Goal: Task Accomplishment & Management: Use online tool/utility

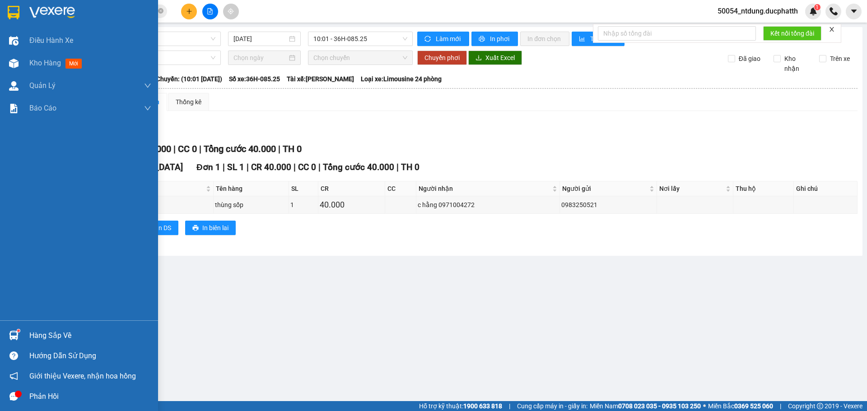
click at [33, 342] on div "Hàng sắp về" at bounding box center [90, 336] width 122 height 14
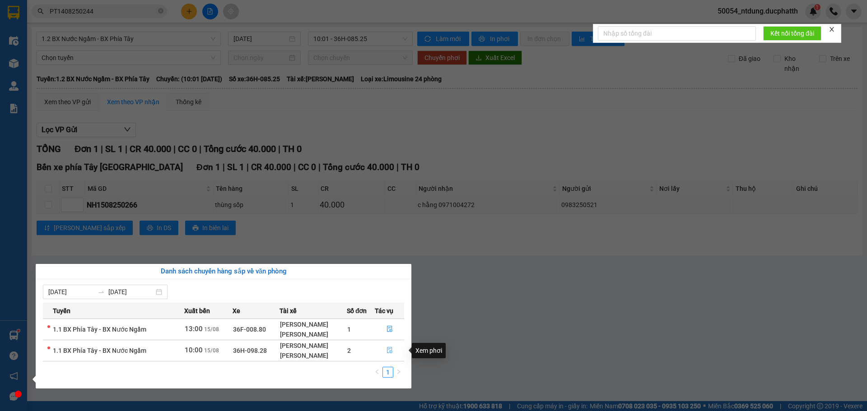
click at [386, 355] on button "button" at bounding box center [389, 351] width 28 height 14
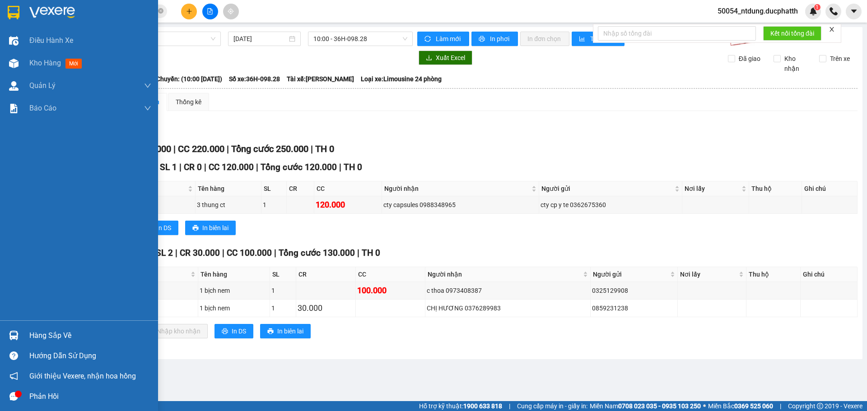
click at [18, 334] on img at bounding box center [13, 335] width 9 height 9
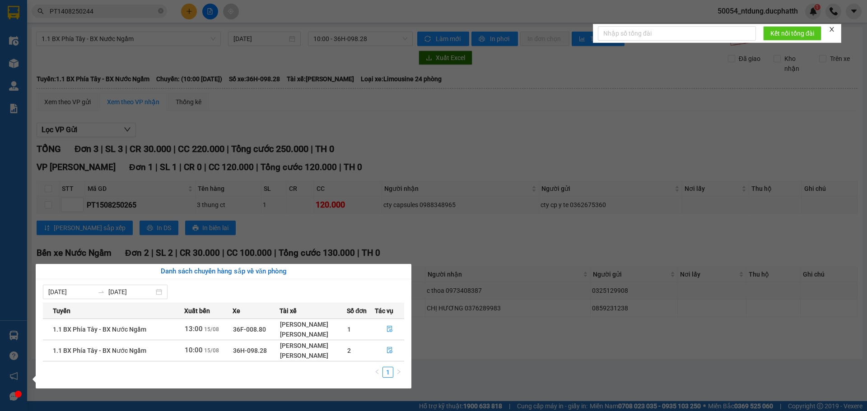
click at [443, 344] on section "Kết quả tìm kiếm ( 1 ) Bộ lọc Mã ĐH Trạng thái Món hàng Thu hộ Tổng cước Chưa c…" at bounding box center [433, 205] width 867 height 411
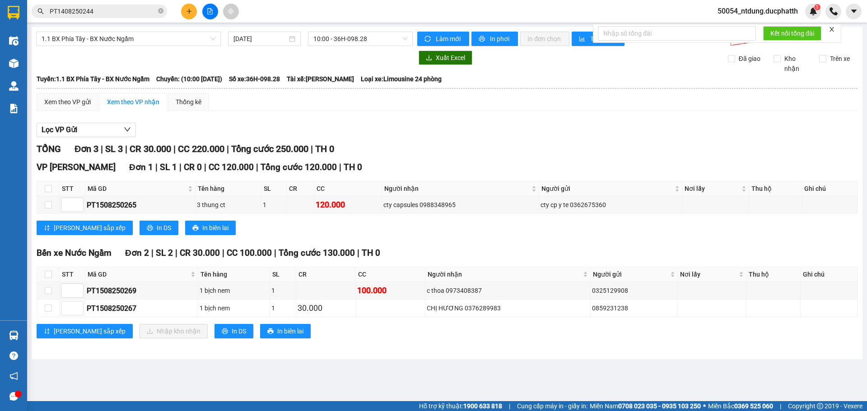
click at [27, 388] on div "Phản hồi" at bounding box center [13, 397] width 27 height 20
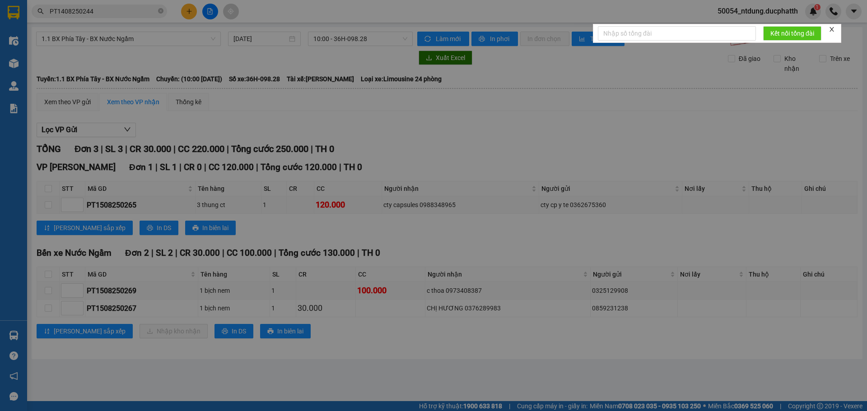
click at [27, 389] on div "Trải nghiệm của bạn với phần mềm như thế nào? Bạn có đóng góp gì thêm cho [PERS…" at bounding box center [27, 389] width 0 height 0
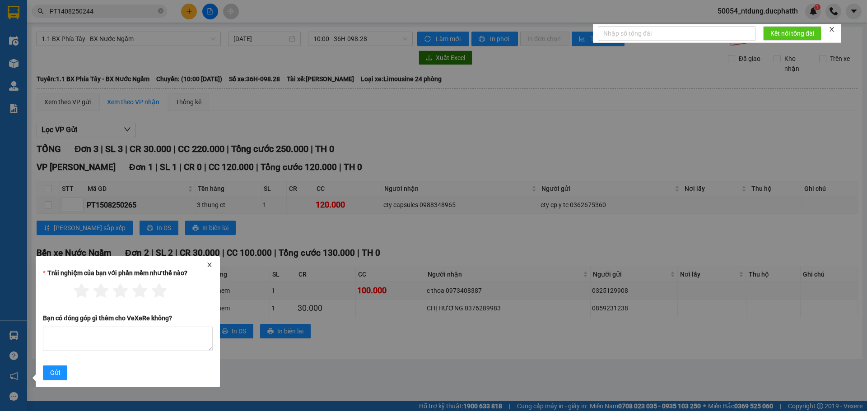
click at [39, 385] on div "Trải nghiệm của bạn với phần mềm như thế nào? Bạn có đóng góp gì thêm cho [PERS…" at bounding box center [128, 321] width 184 height 131
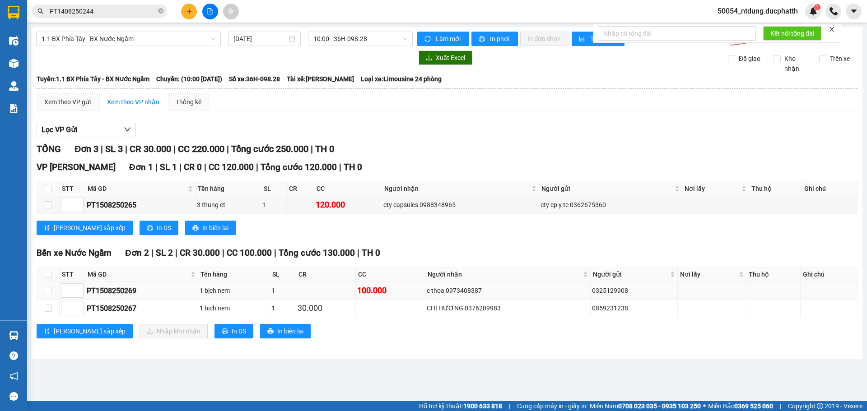
click at [123, 295] on div "PT1508250269" at bounding box center [142, 290] width 110 height 11
click at [124, 295] on div "PT1508250269" at bounding box center [142, 290] width 110 height 11
copy div "PT1508250269"
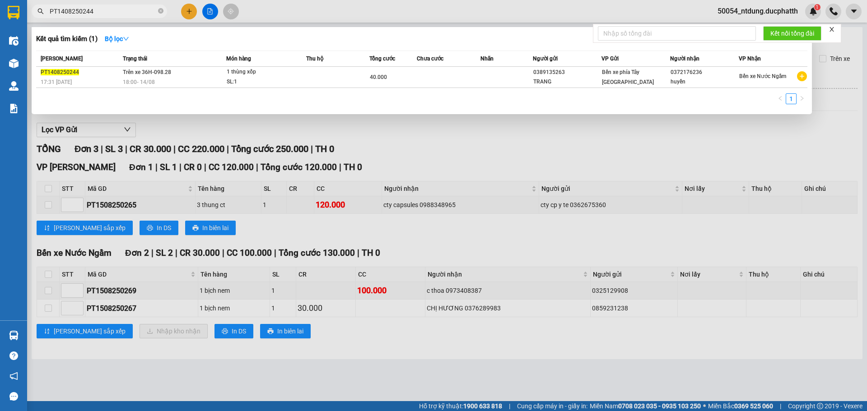
click at [83, 9] on input "PT1408250244" at bounding box center [103, 11] width 107 height 10
paste input "508250269"
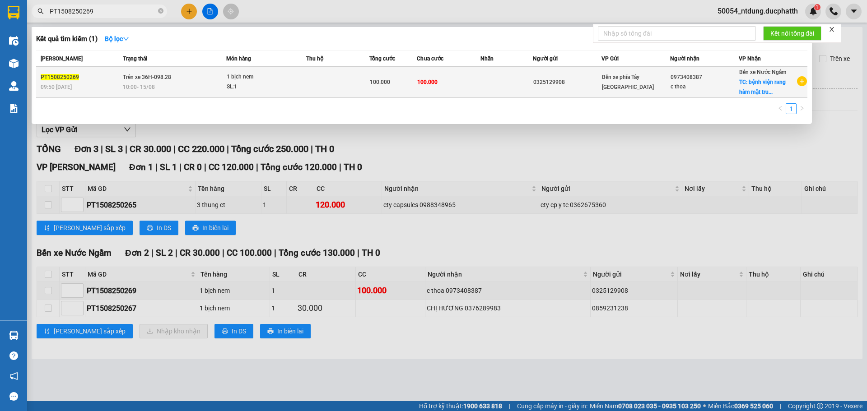
type input "PT1508250269"
click at [210, 80] on td "Trên xe 36H-098.28 10:00 [DATE]" at bounding box center [174, 82] width 106 height 31
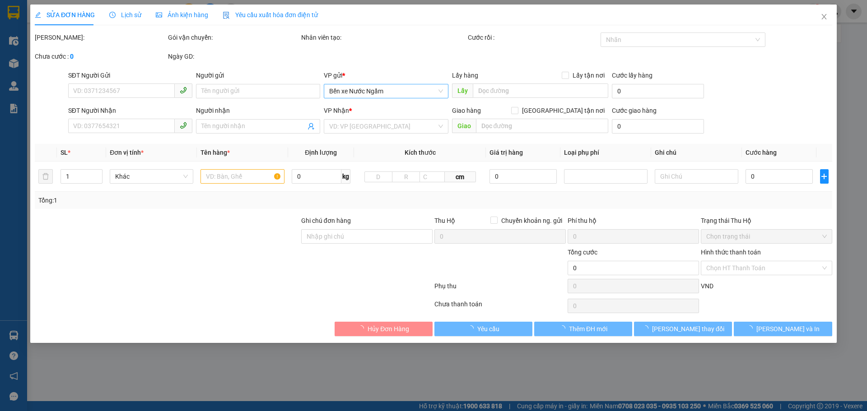
type input "0325129908"
type input "0973408387"
type input "c thoa"
checkbox input "true"
type input "bệnh viện răng hàm mặt trung ương 40 tràng thi"
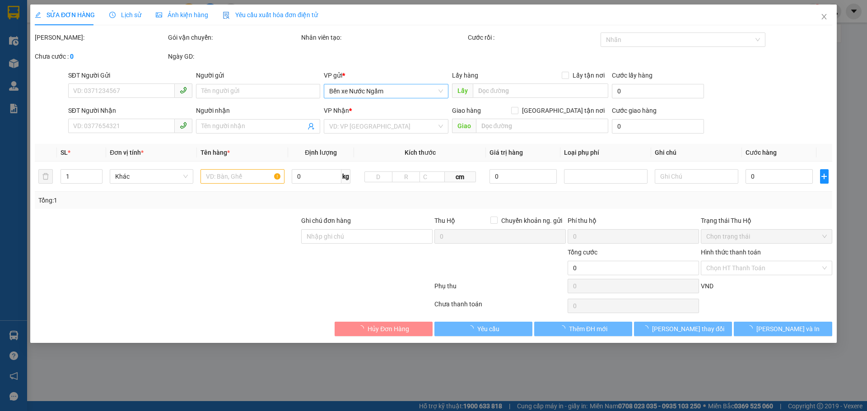
type input "100.000"
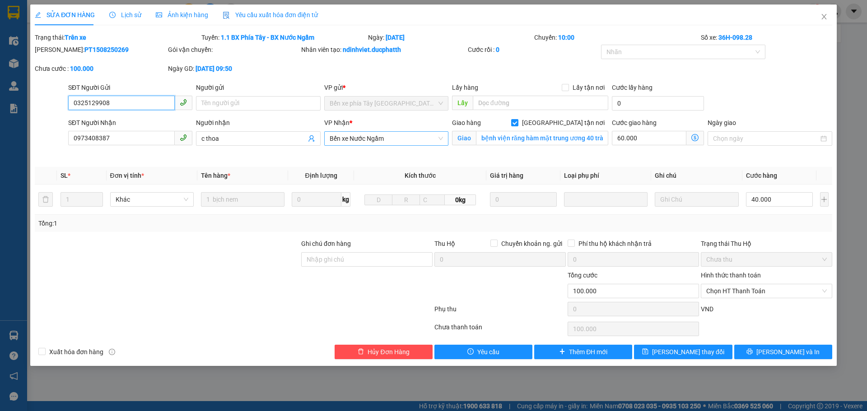
click at [355, 140] on span "Bến xe Nước Ngầm" at bounding box center [386, 139] width 113 height 14
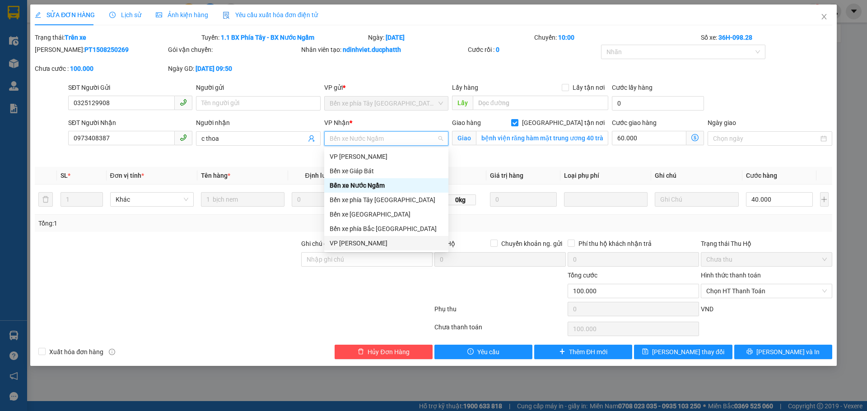
click at [369, 246] on div "VP [PERSON_NAME]" at bounding box center [386, 243] width 113 height 10
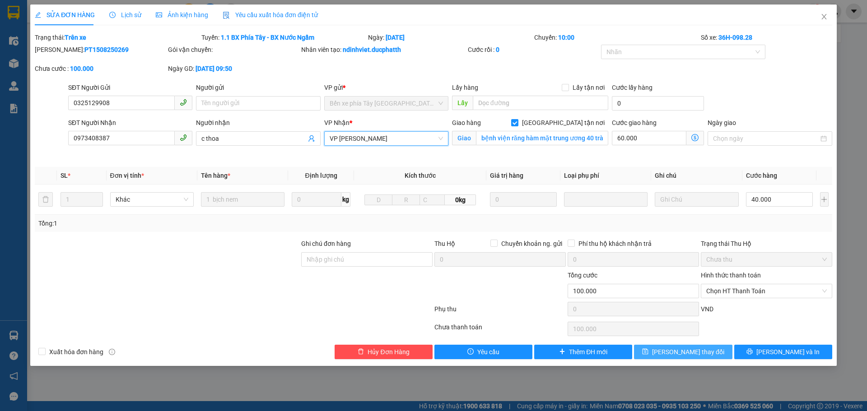
click at [660, 354] on button "[PERSON_NAME] thay đổi" at bounding box center [683, 352] width 98 height 14
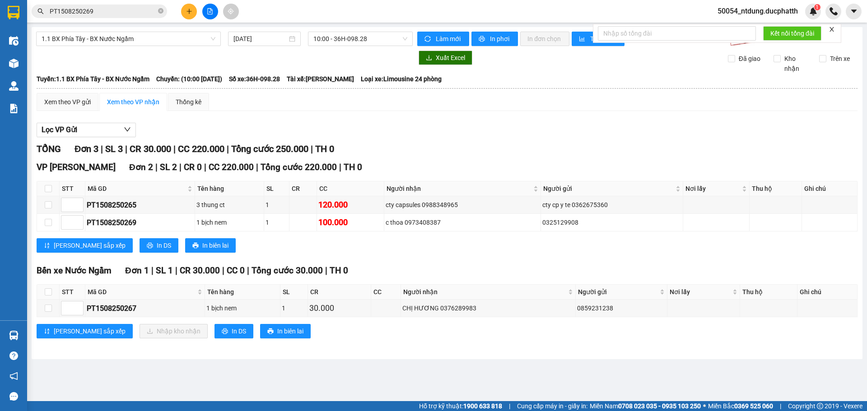
click at [768, 17] on span "50054_ntdung.ducphatth" at bounding box center [757, 10] width 95 height 11
drag, startPoint x: 734, startPoint y: 42, endPoint x: 738, endPoint y: 31, distance: 11.4
click at [738, 31] on ul "Đăng xuất Đổi mật khẩu" at bounding box center [756, 35] width 97 height 33
click at [738, 31] on span "Đăng xuất" at bounding box center [760, 28] width 77 height 10
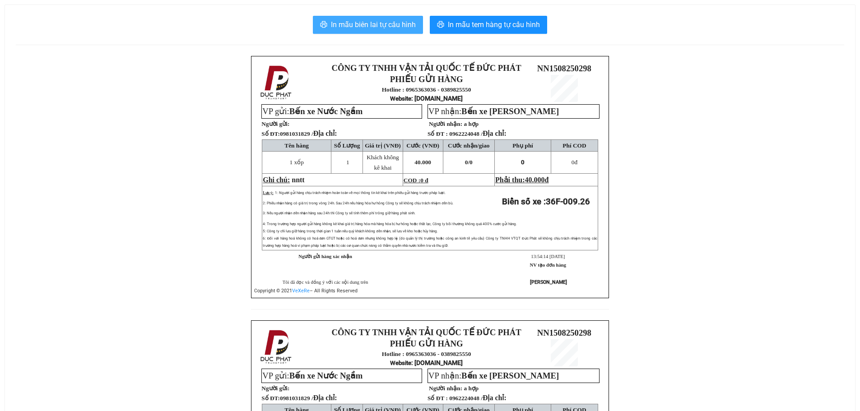
drag, startPoint x: 371, startPoint y: 27, endPoint x: 382, endPoint y: 16, distance: 15.6
click at [375, 27] on span "In mẫu biên lai tự cấu hình" at bounding box center [373, 24] width 85 height 11
drag, startPoint x: 389, startPoint y: 24, endPoint x: 400, endPoint y: 25, distance: 10.9
click at [389, 24] on span "In mẫu biên lai tự cấu hình" at bounding box center [373, 24] width 85 height 11
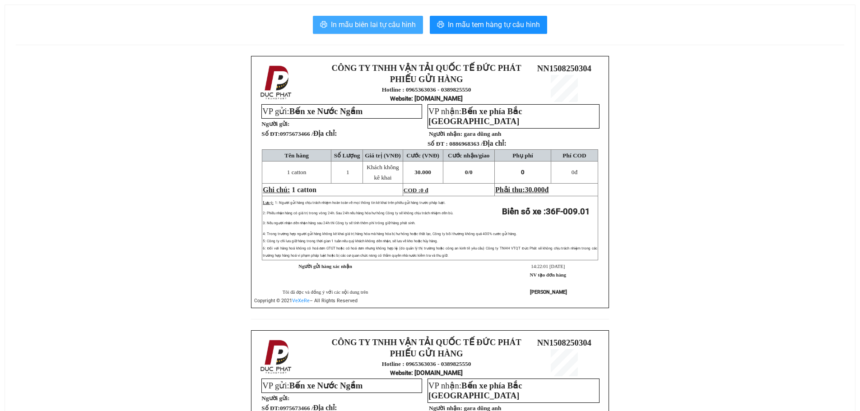
click at [385, 32] on button "In mẫu biên lai tự cấu hình" at bounding box center [368, 25] width 110 height 18
click at [351, 11] on div "In mẫu biên lai tự cấu hình In mẫu tem hàng tự cấu hình CÔNG TY TNHH VẬN TẢI QU…" at bounding box center [430, 310] width 850 height 611
click at [357, 28] on span "In mẫu biên lai tự cấu hình" at bounding box center [373, 24] width 85 height 11
